Goal: Navigation & Orientation: Find specific page/section

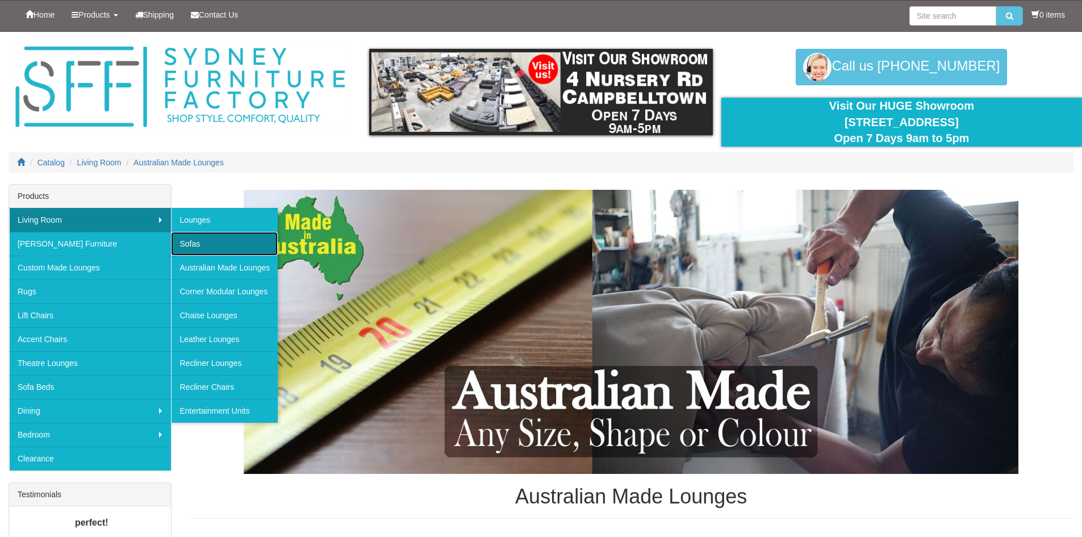
click at [187, 240] on link "Sofas" at bounding box center [224, 244] width 107 height 24
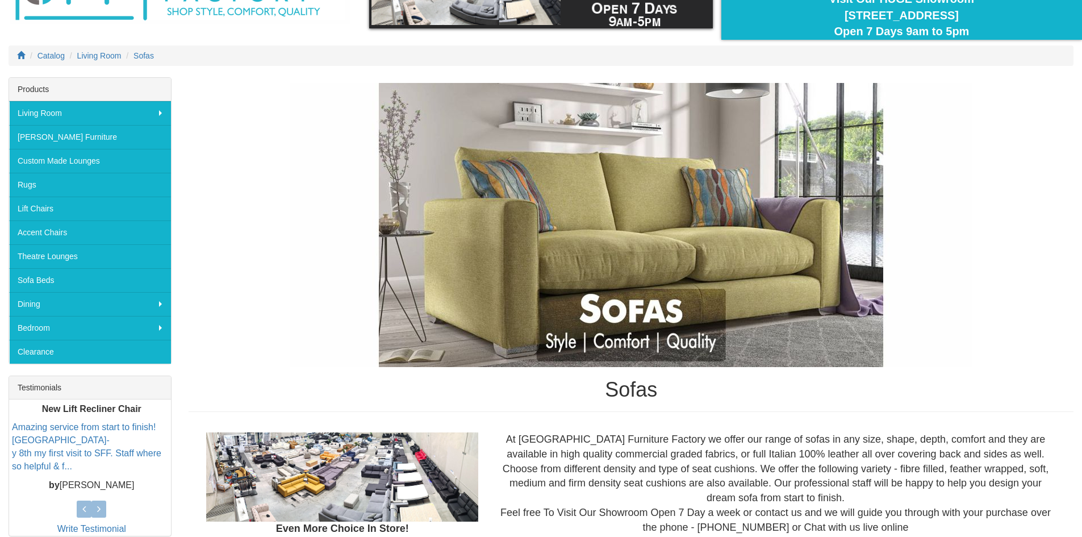
scroll to position [181, 0]
